Goal: Share content

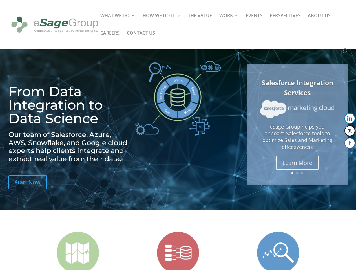
click at [178, 135] on img at bounding box center [177, 98] width 85 height 75
click at [297, 119] on img at bounding box center [297, 109] width 74 height 18
click at [247, 124] on link "Previous" at bounding box center [247, 124] width 14 height 14
click at [349, 119] on button "LinkedIn" at bounding box center [349, 118] width 11 height 11
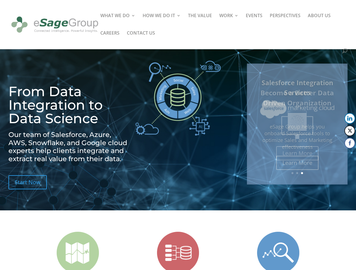
click at [349, 131] on button "Twitter" at bounding box center [349, 131] width 11 height 11
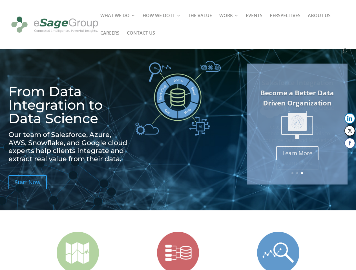
click at [349, 143] on button "Facebook" at bounding box center [349, 143] width 11 height 11
click at [339, 155] on span at bounding box center [338, 154] width 7 height 7
